Goal: Task Accomplishment & Management: Complete application form

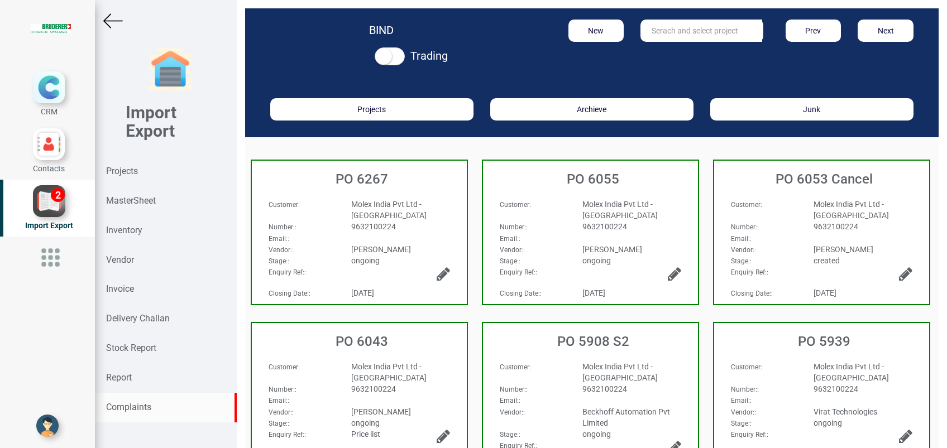
click at [147, 405] on strong "Complaints" at bounding box center [128, 407] width 45 height 11
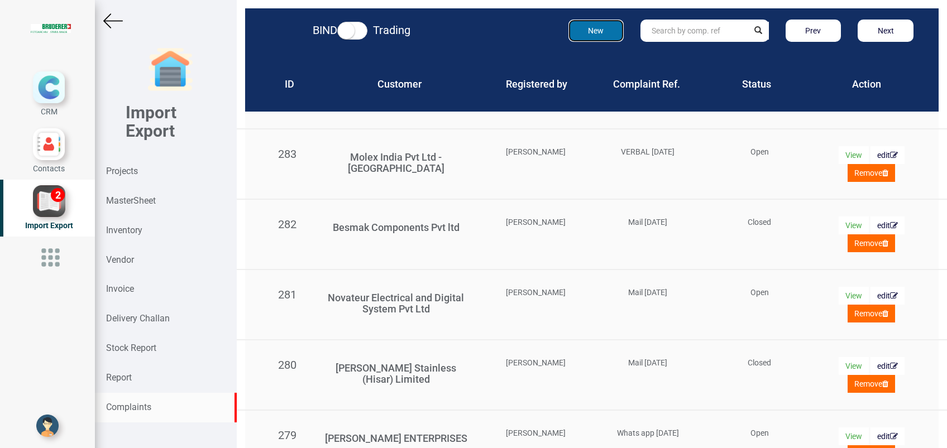
click at [579, 36] on button "New" at bounding box center [596, 31] width 56 height 22
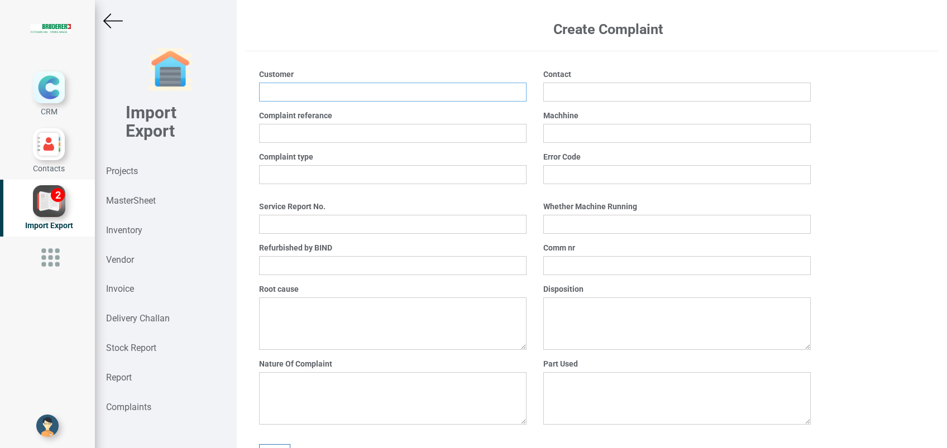
click at [345, 96] on input at bounding box center [392, 92] width 267 height 19
type input "TE Connectivity India Pvt Ltd - [GEOGRAPHIC_DATA]"
click at [339, 134] on input "text" at bounding box center [392, 133] width 267 height 19
type input "Mail [DATE]"
click at [330, 174] on select "Mechanical Electrical ElectroMechanical Other" at bounding box center [392, 174] width 267 height 19
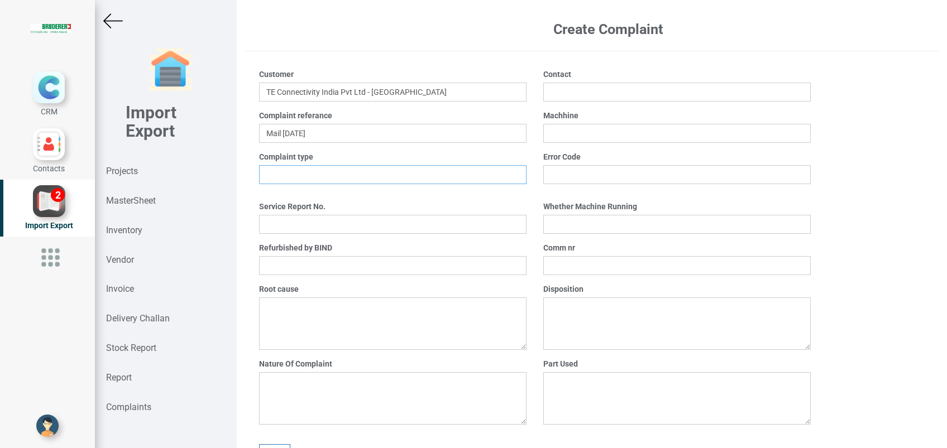
select select "Mechanical"
click at [259, 165] on select "Mechanical Electrical ElectroMechanical Other" at bounding box center [392, 174] width 267 height 19
click at [324, 232] on input "text" at bounding box center [392, 224] width 267 height 19
click at [325, 261] on select "Yes No" at bounding box center [392, 265] width 267 height 19
select select "Yes"
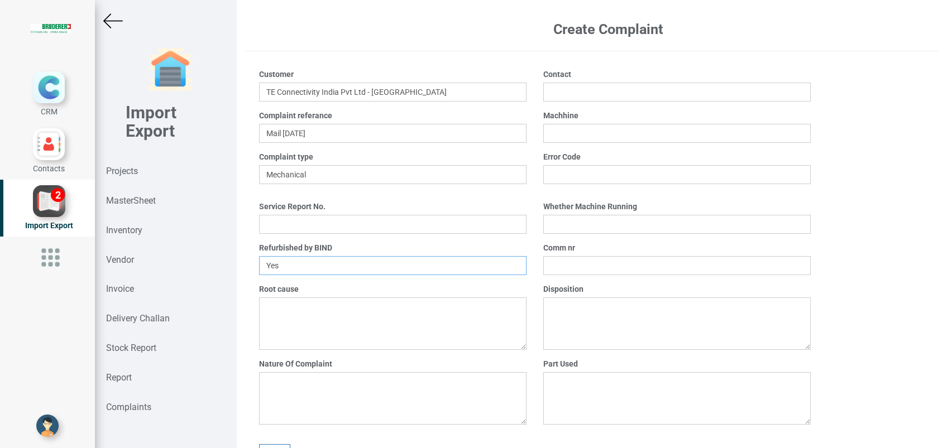
click at [259, 256] on select "Yes No" at bounding box center [392, 265] width 267 height 19
click at [321, 381] on textarea at bounding box center [392, 398] width 267 height 52
type textarea "Noise at the [PERSON_NAME][GEOGRAPHIC_DATA] area"
click at [588, 89] on input "text" at bounding box center [676, 92] width 267 height 19
type input "M"
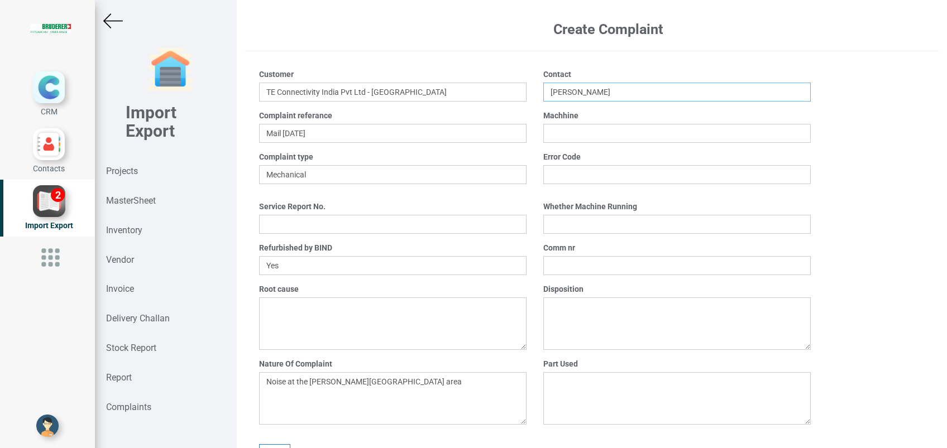
type input "[PERSON_NAME]"
click at [582, 137] on input "text" at bounding box center [676, 133] width 267 height 19
type input "BSTA 25HL (E)"
click at [575, 224] on select "Yes No" at bounding box center [676, 224] width 267 height 19
select select "Yes"
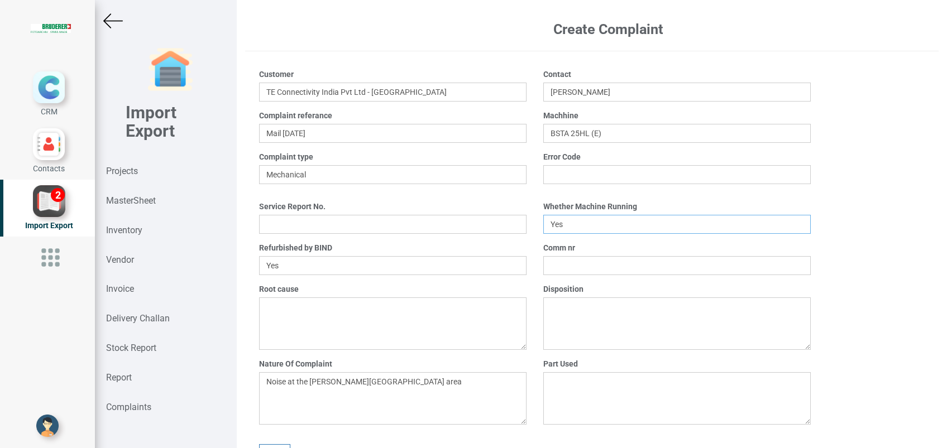
click at [543, 215] on select "Yes No" at bounding box center [676, 224] width 267 height 19
click at [567, 270] on input "text" at bounding box center [676, 265] width 267 height 19
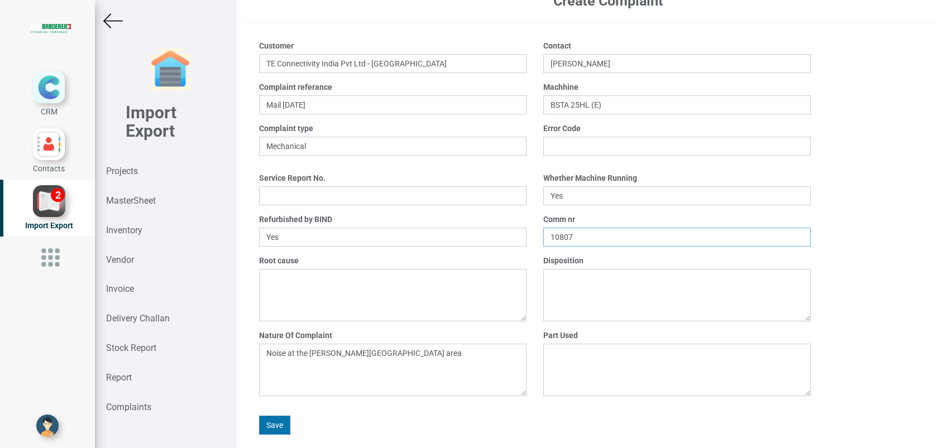
type input "10807"
click at [280, 428] on button "Save" at bounding box center [274, 425] width 31 height 19
click at [117, 170] on strong "Projects" at bounding box center [122, 171] width 32 height 11
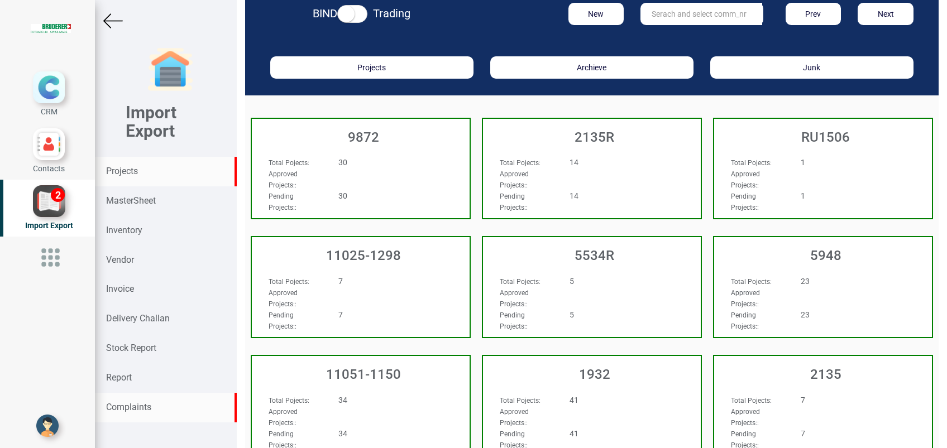
click at [142, 411] on strong "Complaints" at bounding box center [128, 407] width 45 height 11
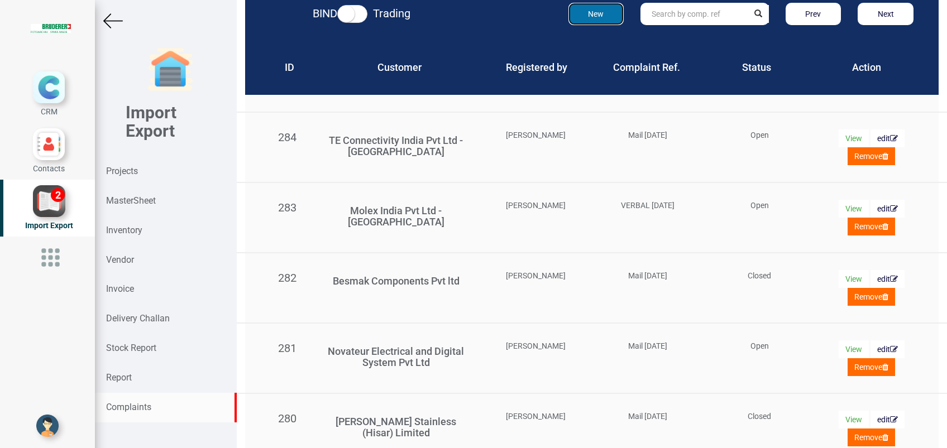
click at [574, 22] on button "New" at bounding box center [596, 14] width 56 height 22
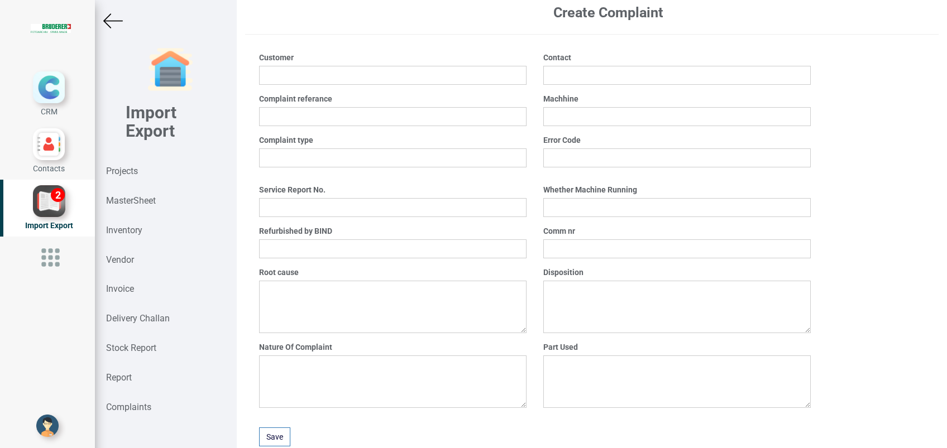
scroll to position [28, 0]
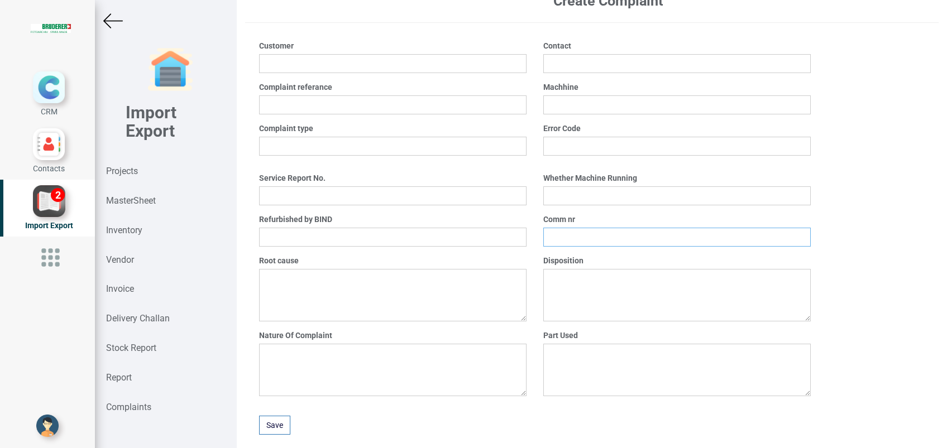
click at [567, 241] on input "text" at bounding box center [676, 237] width 267 height 19
type input "7635"
click at [565, 196] on select "Yes No" at bounding box center [676, 195] width 267 height 19
select select "Yes"
click at [543, 186] on select "Yes No" at bounding box center [676, 195] width 267 height 19
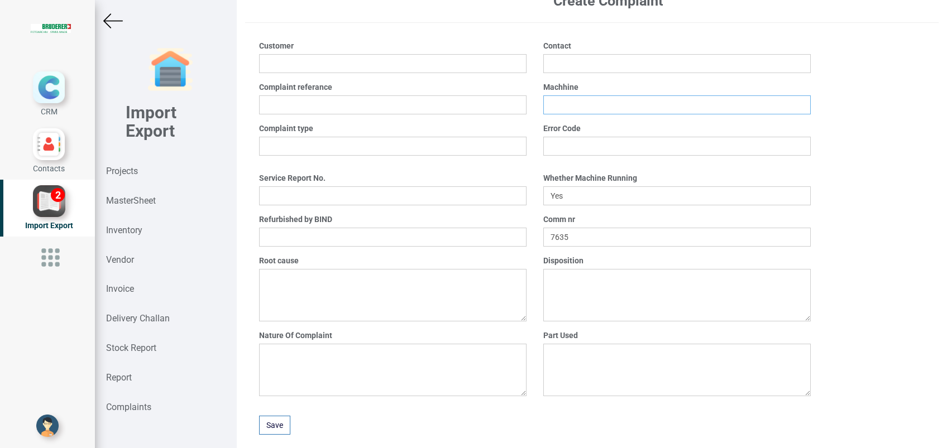
click at [567, 112] on input "text" at bounding box center [676, 104] width 267 height 19
type input "BSTA 50H(E)"
click at [567, 66] on input "text" at bounding box center [676, 63] width 267 height 19
click at [302, 66] on input at bounding box center [392, 63] width 267 height 19
type input "Siemens Ltd"
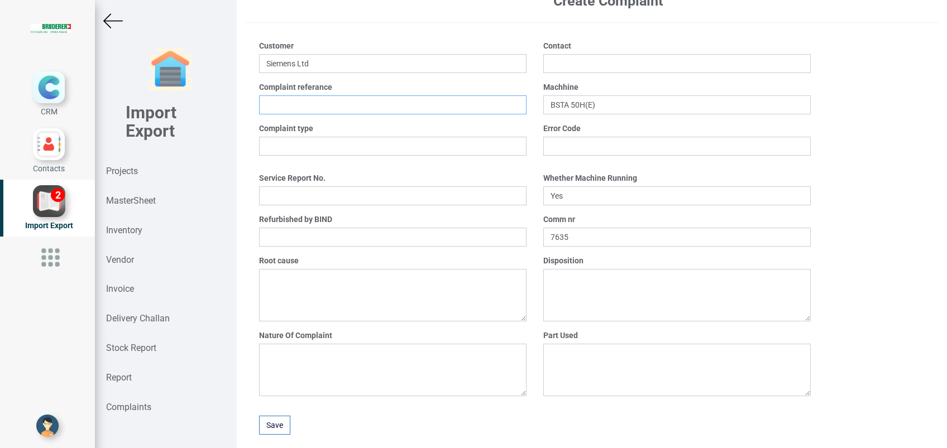
click at [291, 111] on input "text" at bounding box center [392, 104] width 267 height 19
type input "Verbal [DATE]"
click at [294, 144] on select "Mechanical Electrical ElectroMechanical Other" at bounding box center [392, 146] width 267 height 19
select select "Electrical"
click at [259, 137] on select "Mechanical Electrical ElectroMechanical Other" at bounding box center [392, 146] width 267 height 19
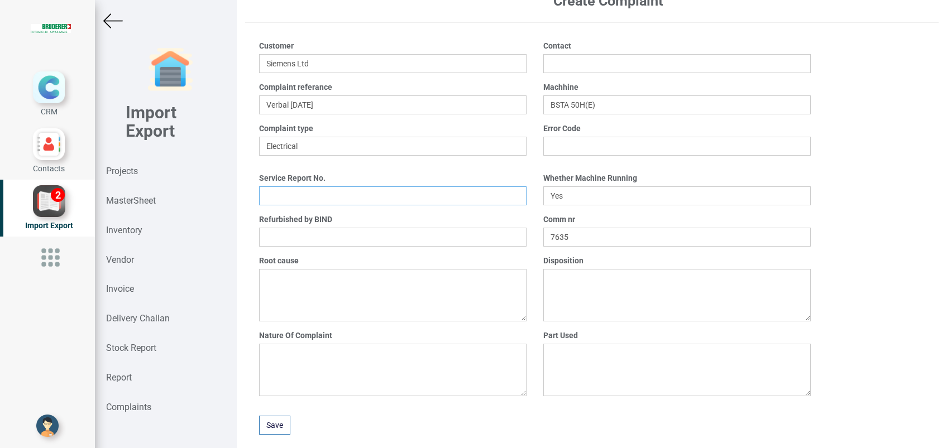
click at [299, 203] on input "text" at bounding box center [392, 195] width 267 height 19
click at [299, 237] on select "Yes No" at bounding box center [392, 237] width 267 height 19
select select "Yes"
click at [259, 228] on select "Yes No" at bounding box center [392, 237] width 267 height 19
click at [296, 347] on textarea at bounding box center [392, 370] width 267 height 52
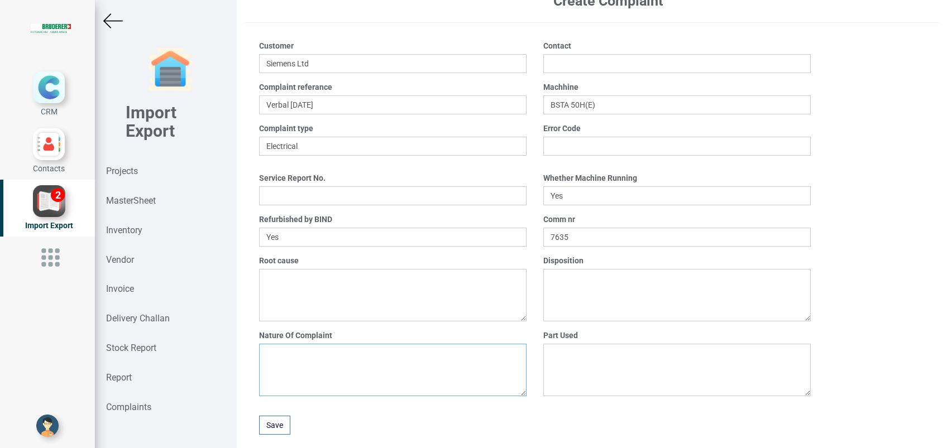
type textarea "n"
type textarea "Unable to change tool. Data not appearing on the HMI"
click at [555, 63] on input "text" at bounding box center [676, 63] width 267 height 19
type input "[PERSON_NAME]"
click at [276, 428] on button "Save" at bounding box center [274, 425] width 31 height 19
